Goal: Information Seeking & Learning: Learn about a topic

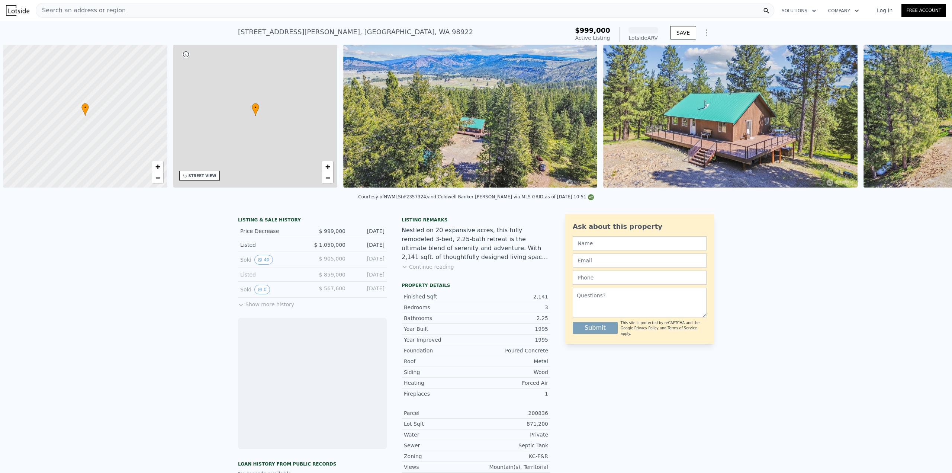
scroll to position [0, 3]
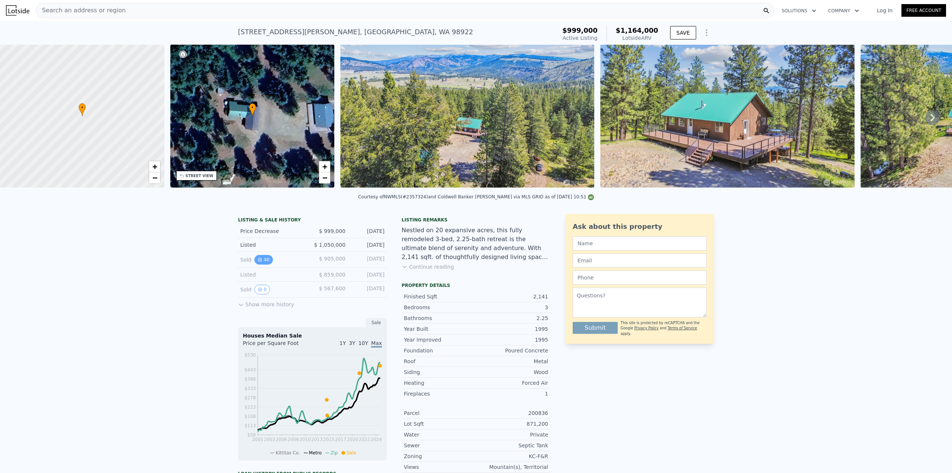
click at [260, 264] on button "40" at bounding box center [263, 260] width 18 height 10
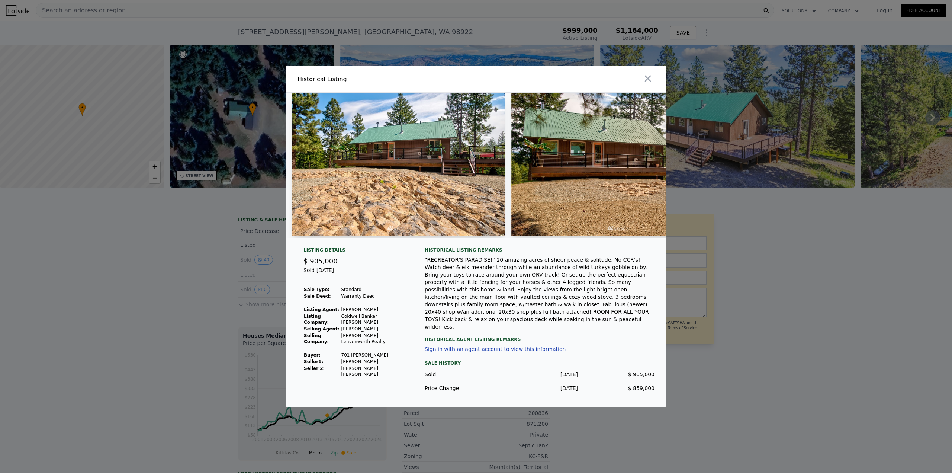
click at [454, 194] on img at bounding box center [399, 164] width 214 height 143
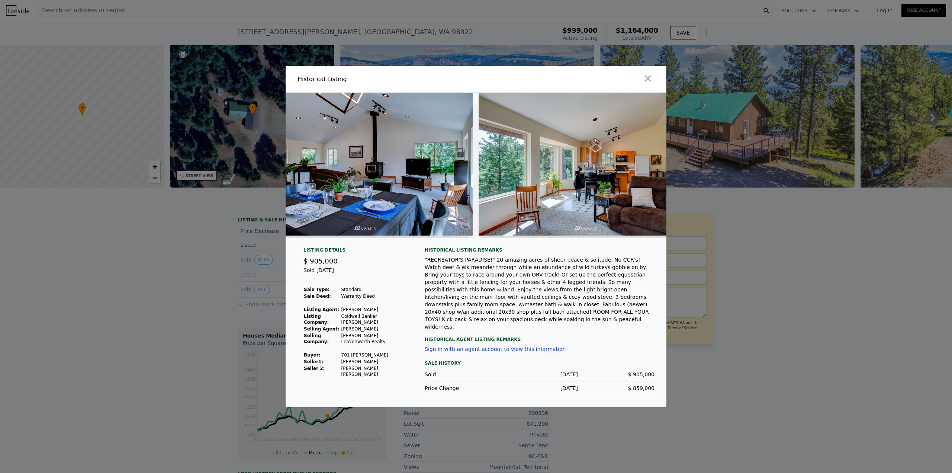
scroll to position [0, 2684]
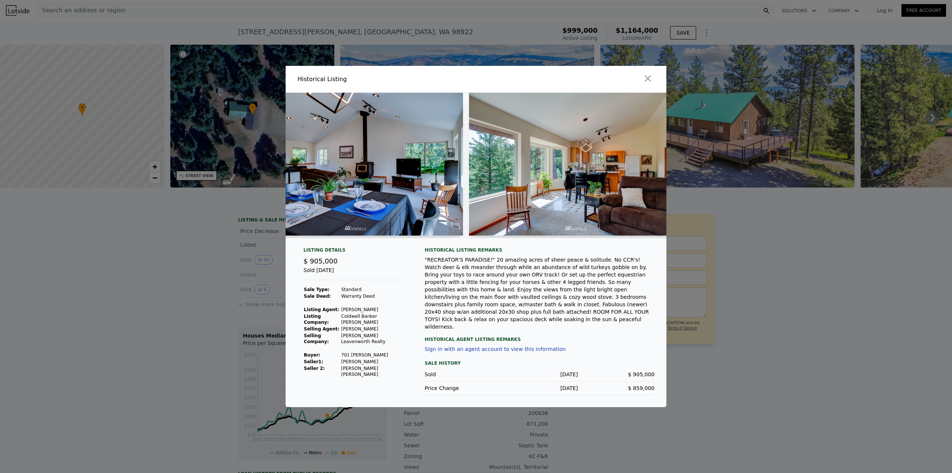
click at [666, 242] on div at bounding box center [476, 236] width 952 height 473
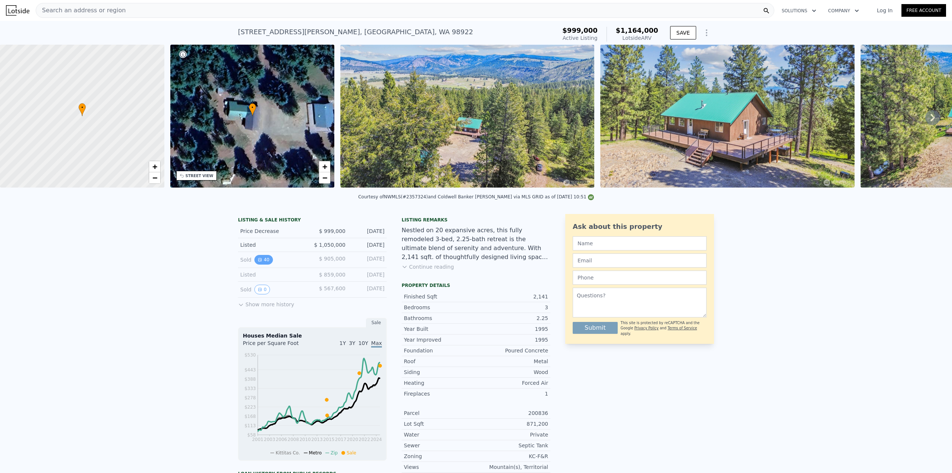
click at [262, 264] on button "40" at bounding box center [263, 260] width 18 height 10
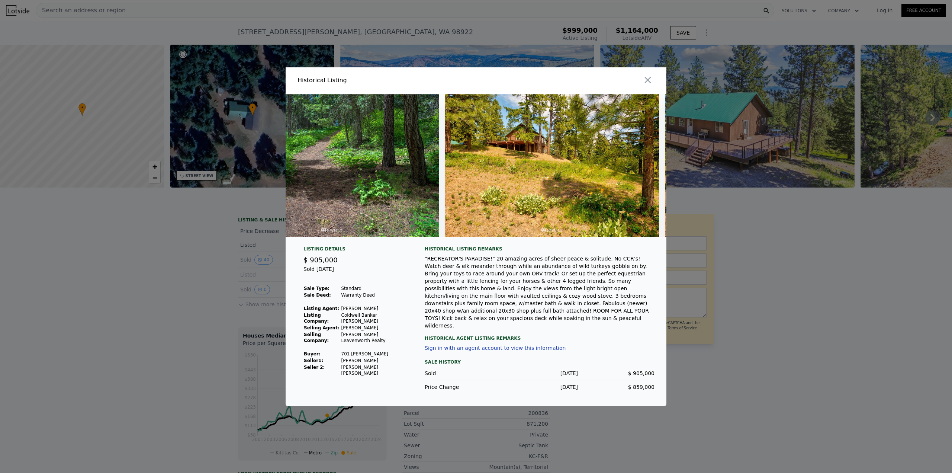
scroll to position [0, 6752]
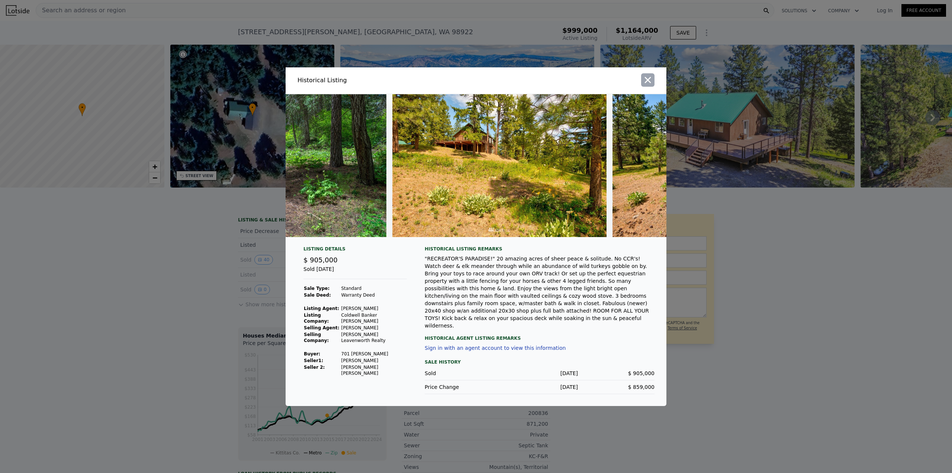
click at [643, 84] on icon "button" at bounding box center [648, 80] width 10 height 10
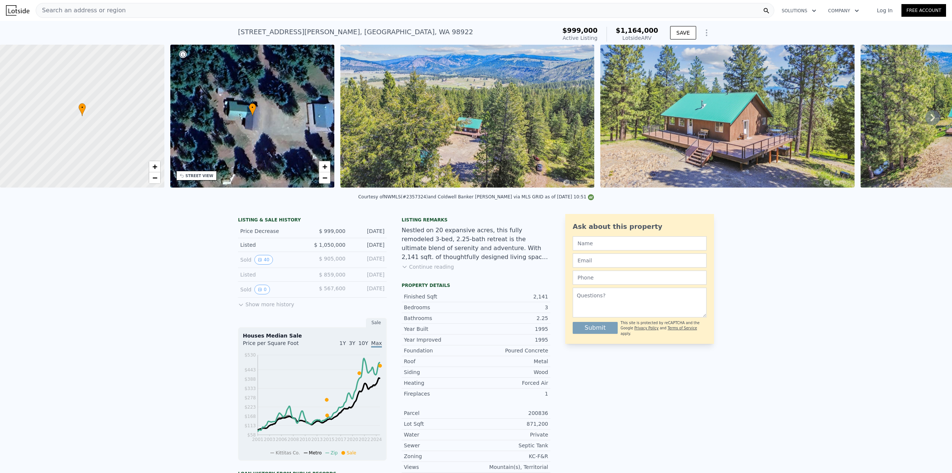
click at [915, 332] on div "LISTING & SALE HISTORY Price Decrease $ 999,000 [DATE] Listed $ 1,050,000 [DATE…" at bounding box center [476, 411] width 952 height 407
click at [930, 119] on icon at bounding box center [932, 117] width 4 height 7
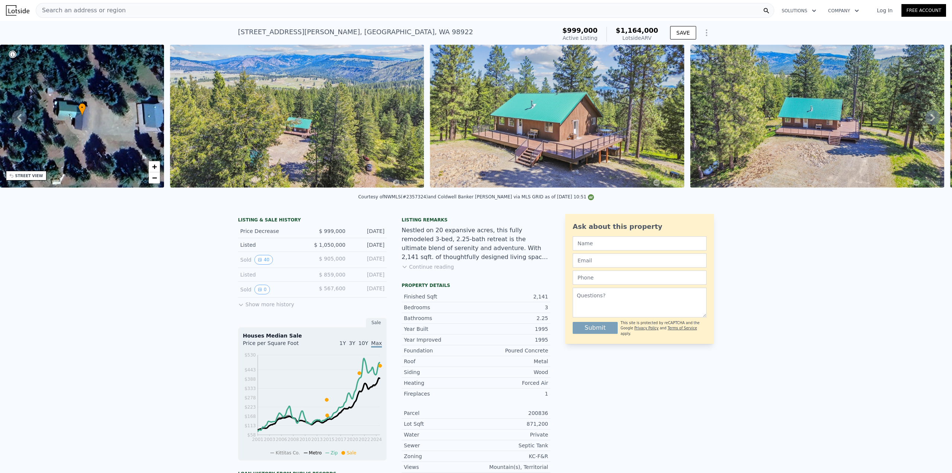
click at [927, 119] on div "• + − • + − STREET VIEW Loading... SATELLITE VIEW" at bounding box center [476, 117] width 952 height 145
click at [930, 119] on icon at bounding box center [932, 117] width 4 height 7
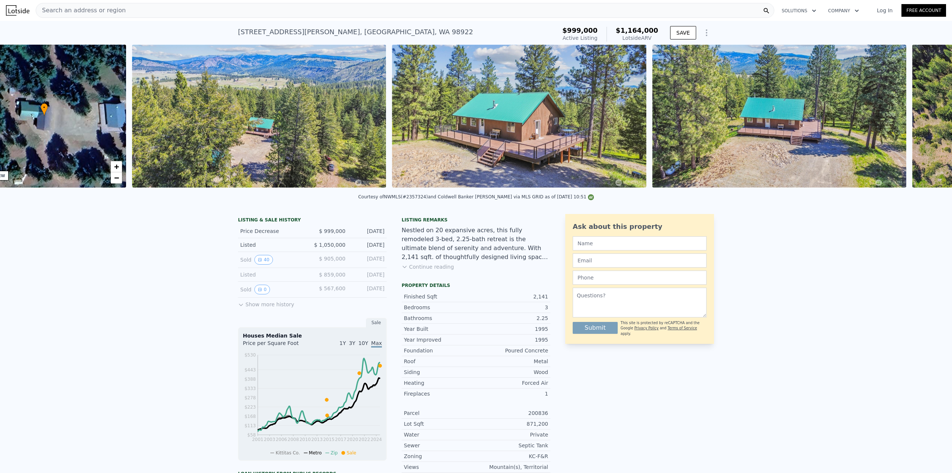
click at [929, 120] on div "• + − • + − STREET VIEW Loading... SATELLITE VIEW" at bounding box center [476, 117] width 952 height 145
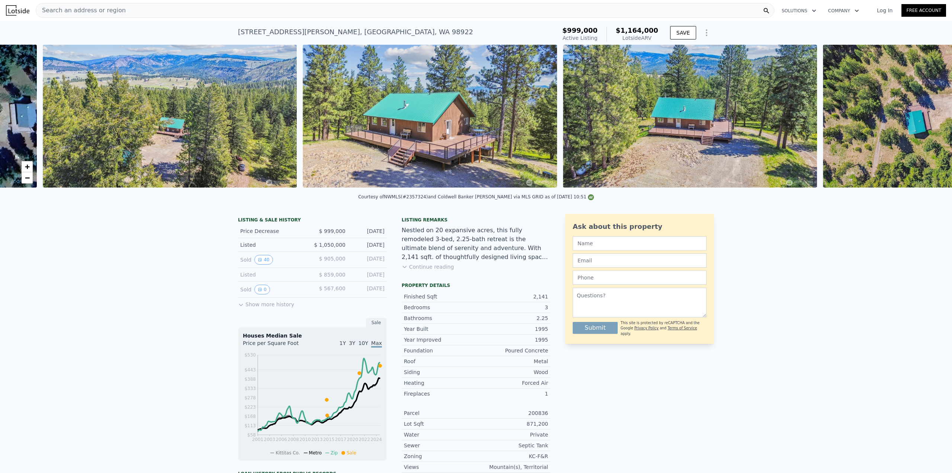
scroll to position [0, 340]
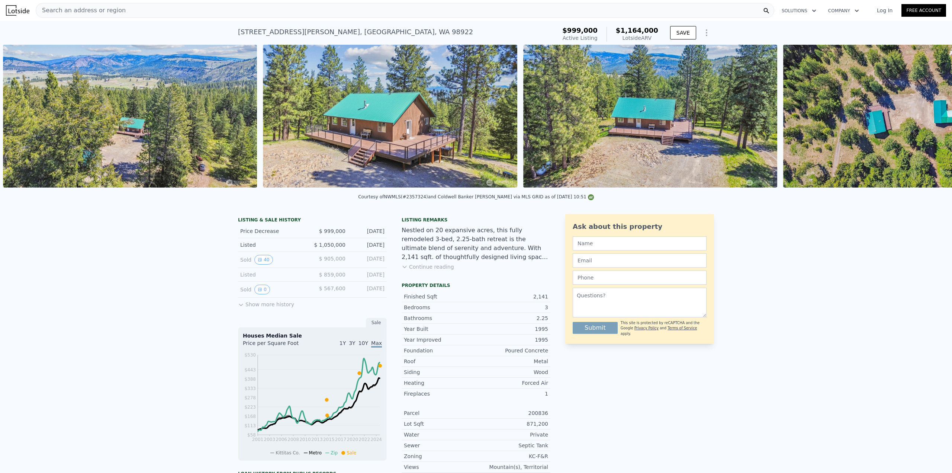
click at [930, 120] on img at bounding box center [910, 116] width 254 height 143
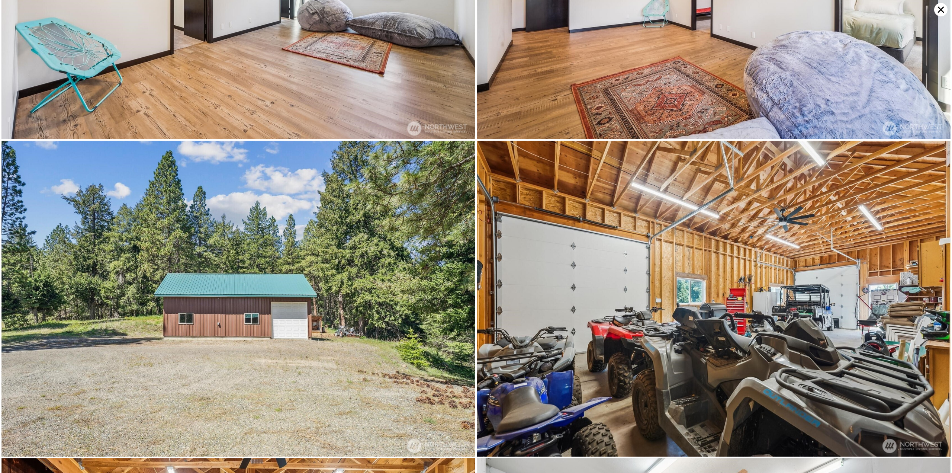
scroll to position [4583, 0]
